Goal: Information Seeking & Learning: Learn about a topic

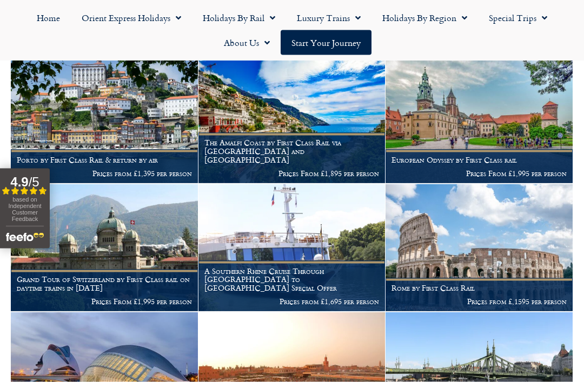
scroll to position [684, 0]
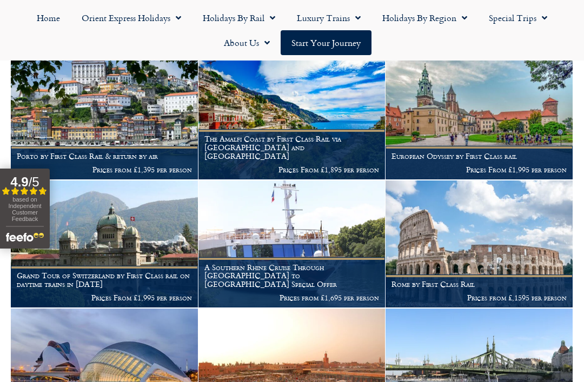
click at [314, 239] on img at bounding box center [292, 245] width 187 height 128
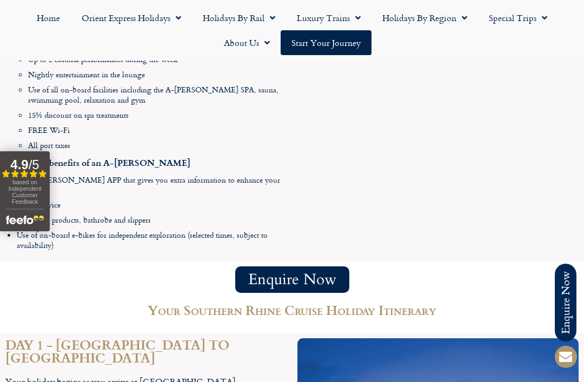
scroll to position [1253, 0]
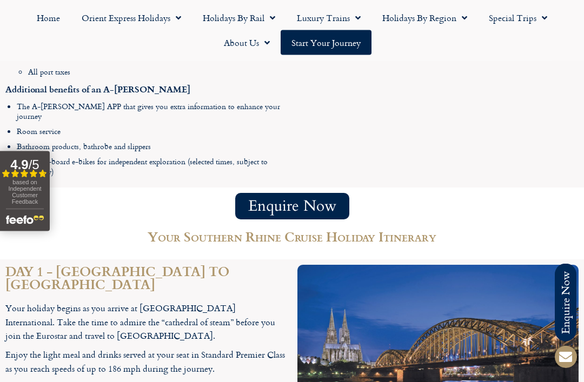
scroll to position [1305, 0]
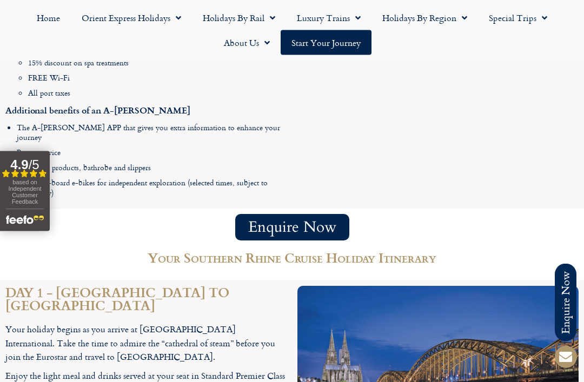
click at [483, 379] on img at bounding box center [438, 381] width 281 height 188
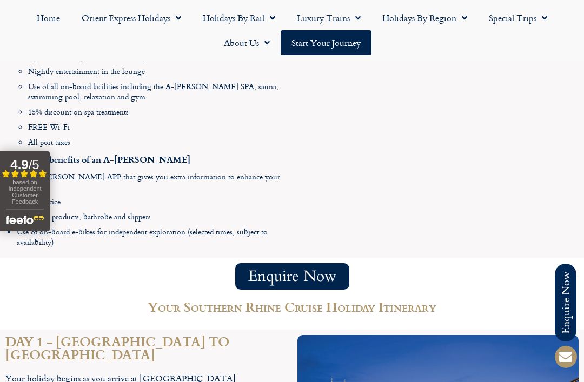
scroll to position [1256, 0]
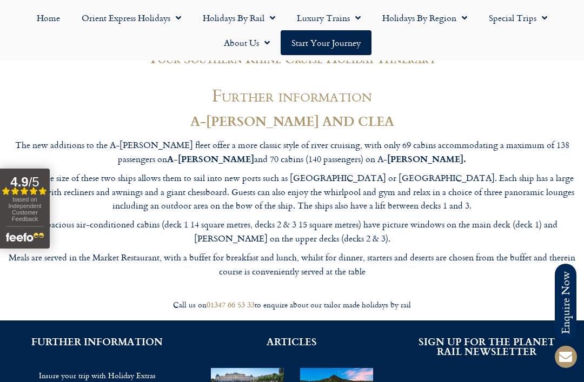
scroll to position [3961, 0]
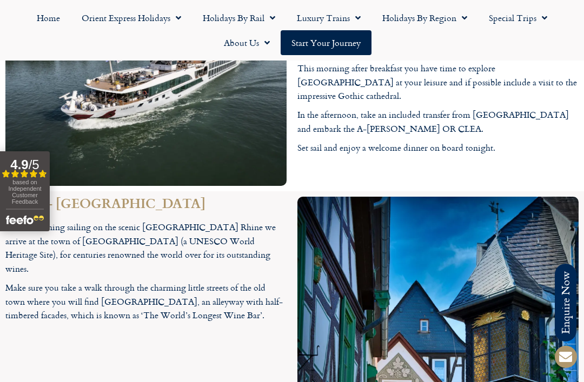
scroll to position [1790, 0]
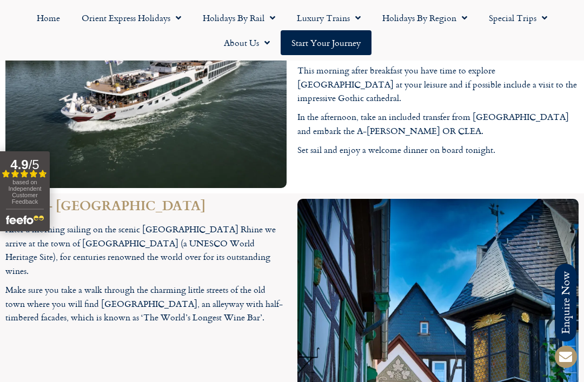
click at [237, 15] on link "Holidays by Rail" at bounding box center [239, 17] width 94 height 25
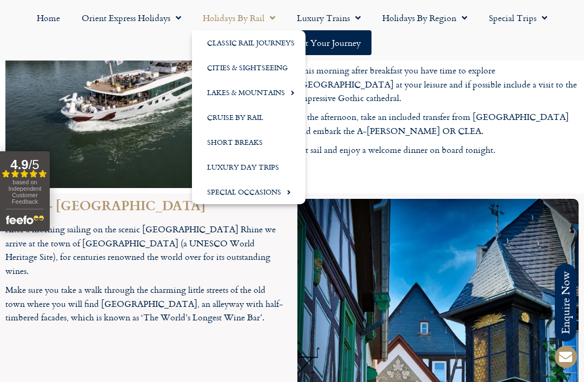
click at [254, 52] on link "Classic Rail Journeys" at bounding box center [249, 42] width 114 height 25
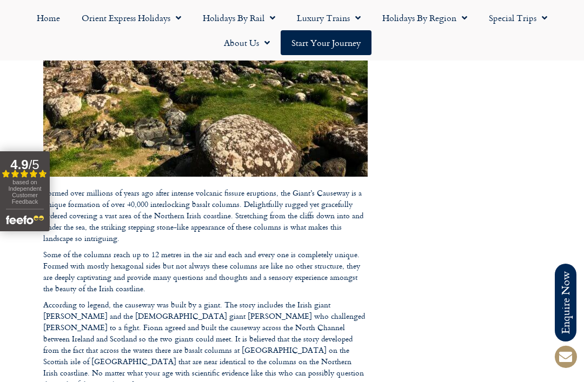
scroll to position [598, 0]
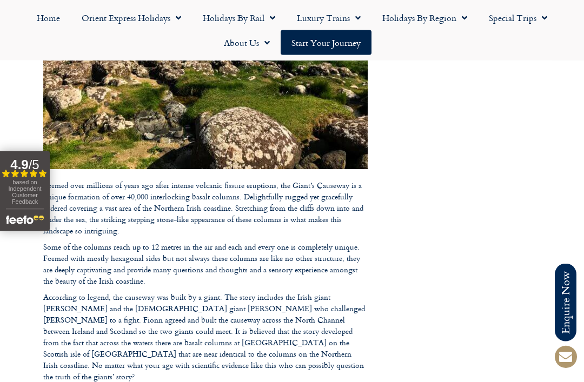
click at [503, 279] on div at bounding box center [292, 337] width 584 height 1870
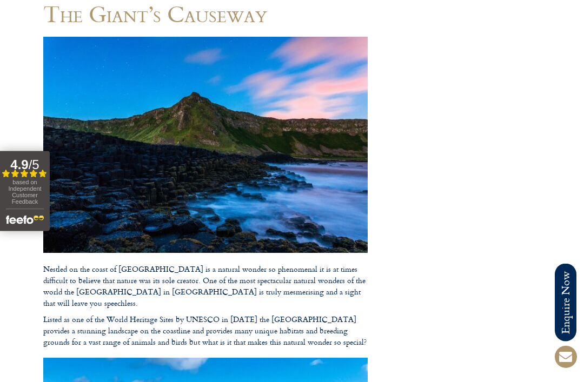
scroll to position [0, 0]
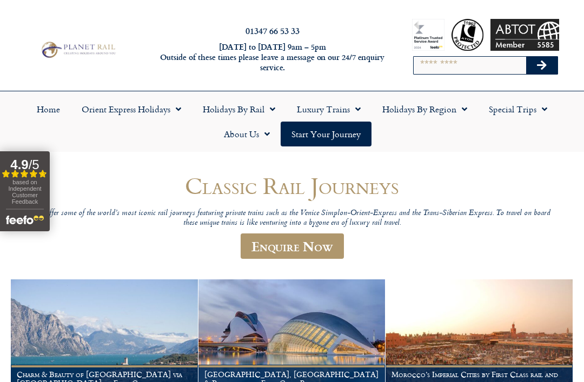
click at [237, 110] on link "Holidays by Rail" at bounding box center [239, 109] width 94 height 25
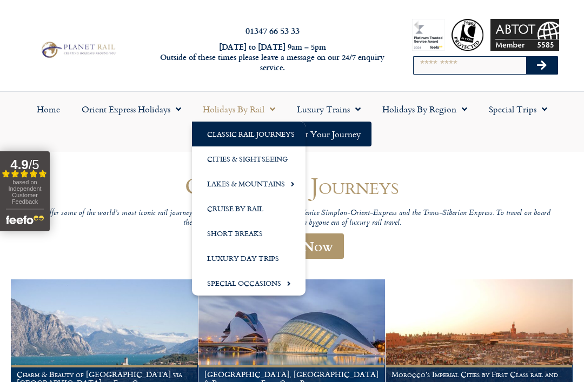
click at [242, 221] on link "Cruise by Rail" at bounding box center [249, 208] width 114 height 25
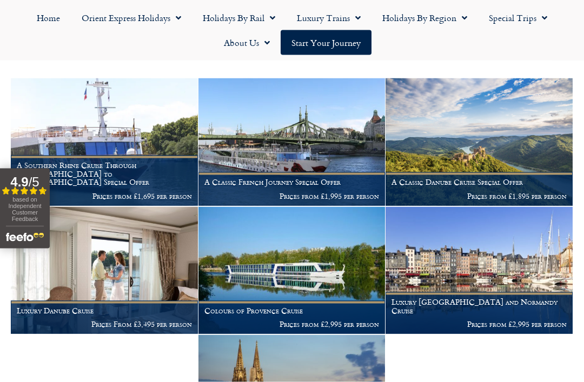
scroll to position [252, 0]
click at [314, 172] on figcaption "A Classic French Journey Special Offer Prices from £1,995 per person" at bounding box center [292, 188] width 187 height 33
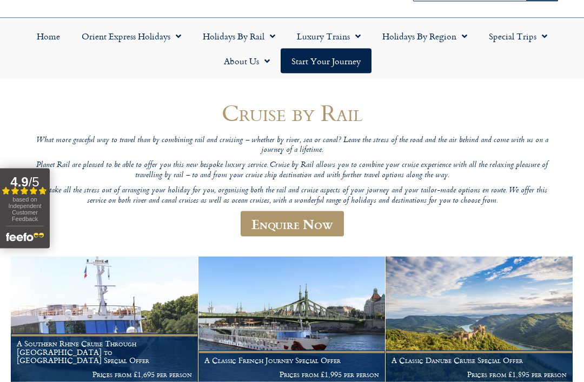
scroll to position [74, 0]
click at [340, 36] on link "Luxury Trains" at bounding box center [328, 35] width 85 height 25
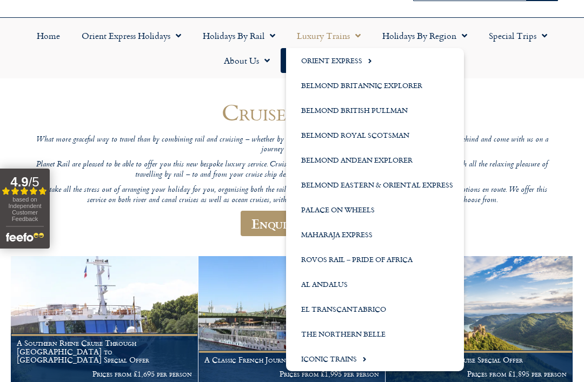
click at [342, 361] on link "Iconic Trains" at bounding box center [375, 359] width 178 height 25
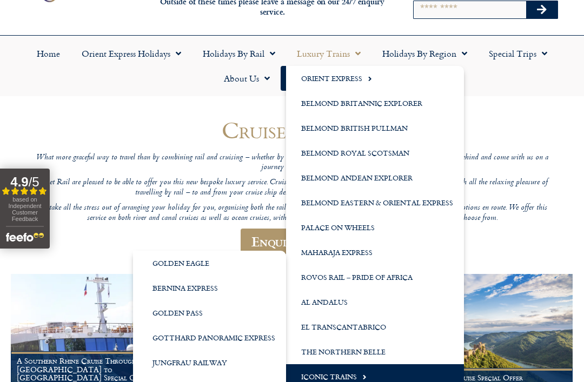
scroll to position [0, 0]
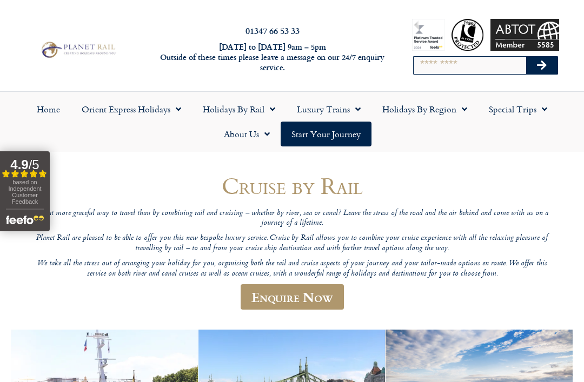
click at [234, 111] on link "Holidays by Rail" at bounding box center [239, 109] width 94 height 25
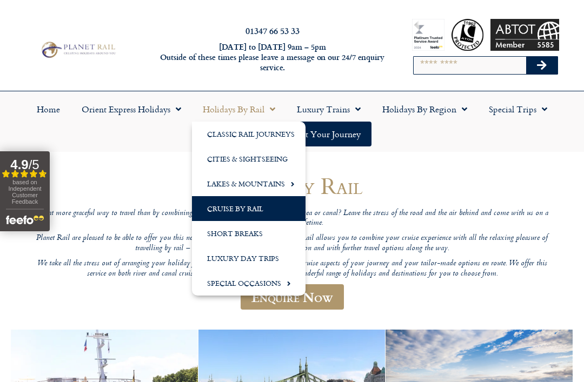
click at [261, 191] on link "Lakes & Mountains" at bounding box center [249, 183] width 114 height 25
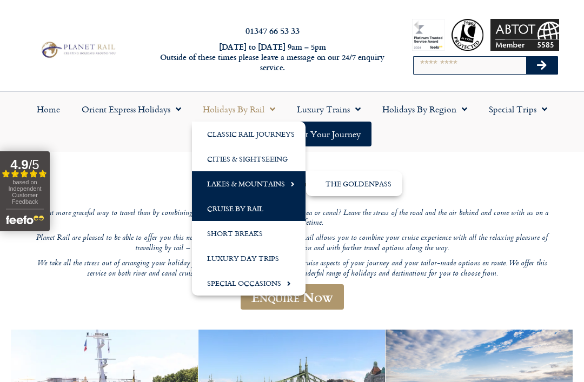
click at [254, 186] on link "Lakes & Mountains" at bounding box center [249, 183] width 114 height 25
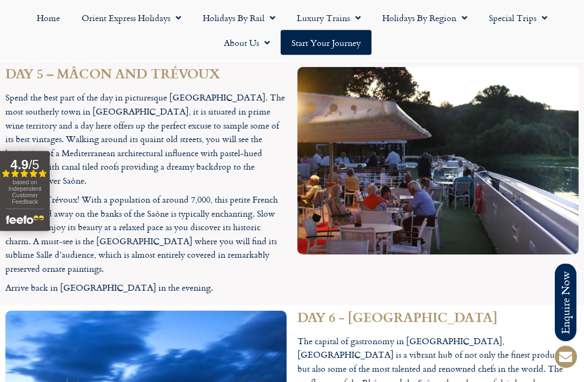
scroll to position [2787, 0]
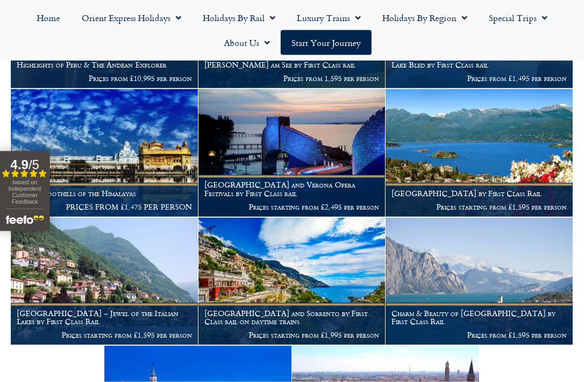
scroll to position [962, 0]
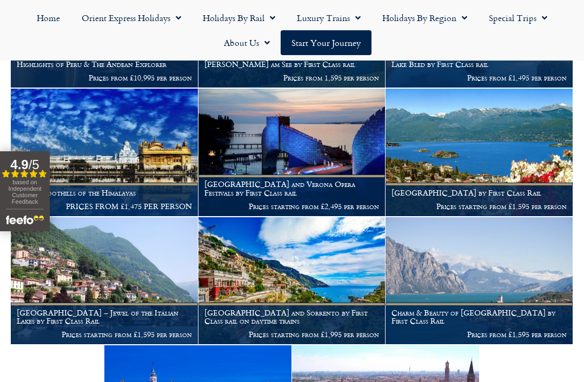
click at [506, 183] on figcaption "[GEOGRAPHIC_DATA] by First Class Rail Prices starting from £1,595 per person" at bounding box center [479, 199] width 187 height 33
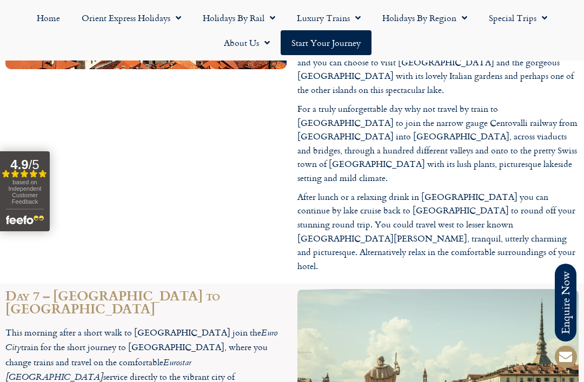
scroll to position [2170, 0]
